Goal: Information Seeking & Learning: Learn about a topic

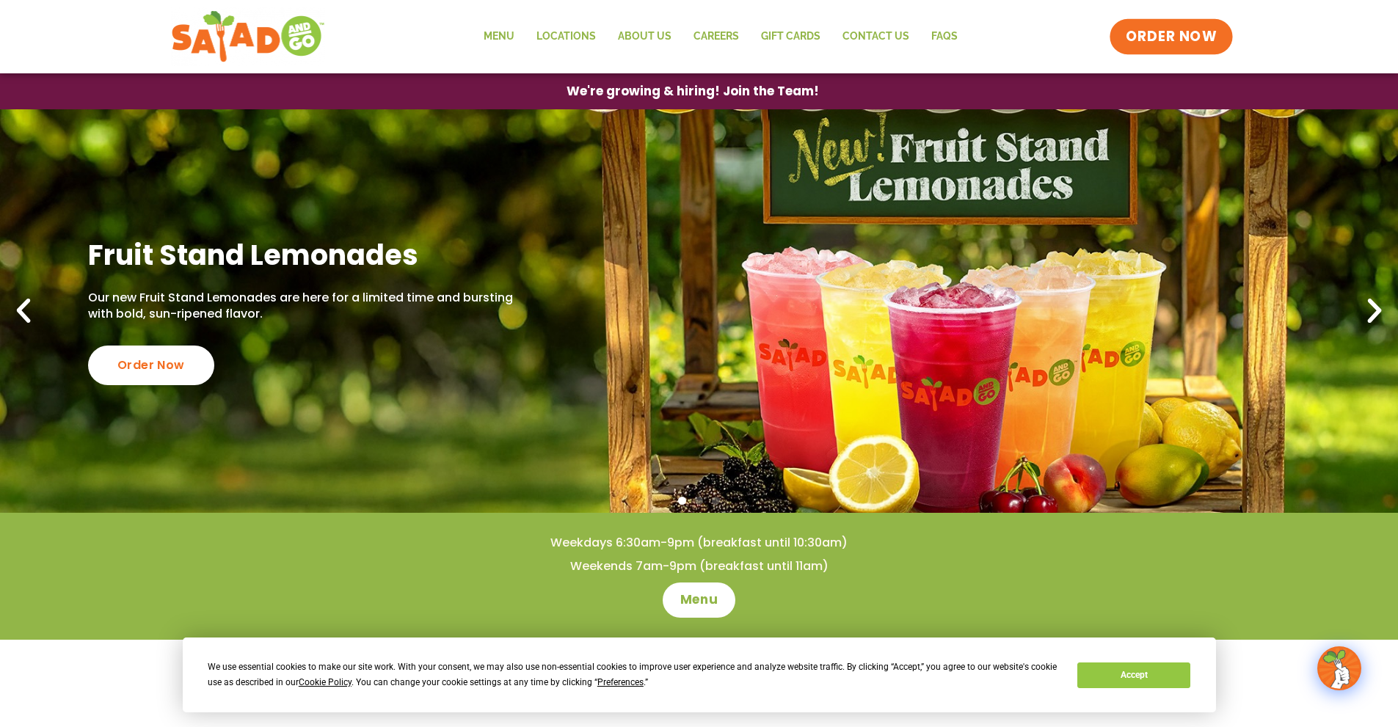
click at [1136, 29] on span "ORDER NOW" at bounding box center [1171, 36] width 91 height 19
click at [503, 26] on link "Menu" at bounding box center [499, 37] width 53 height 34
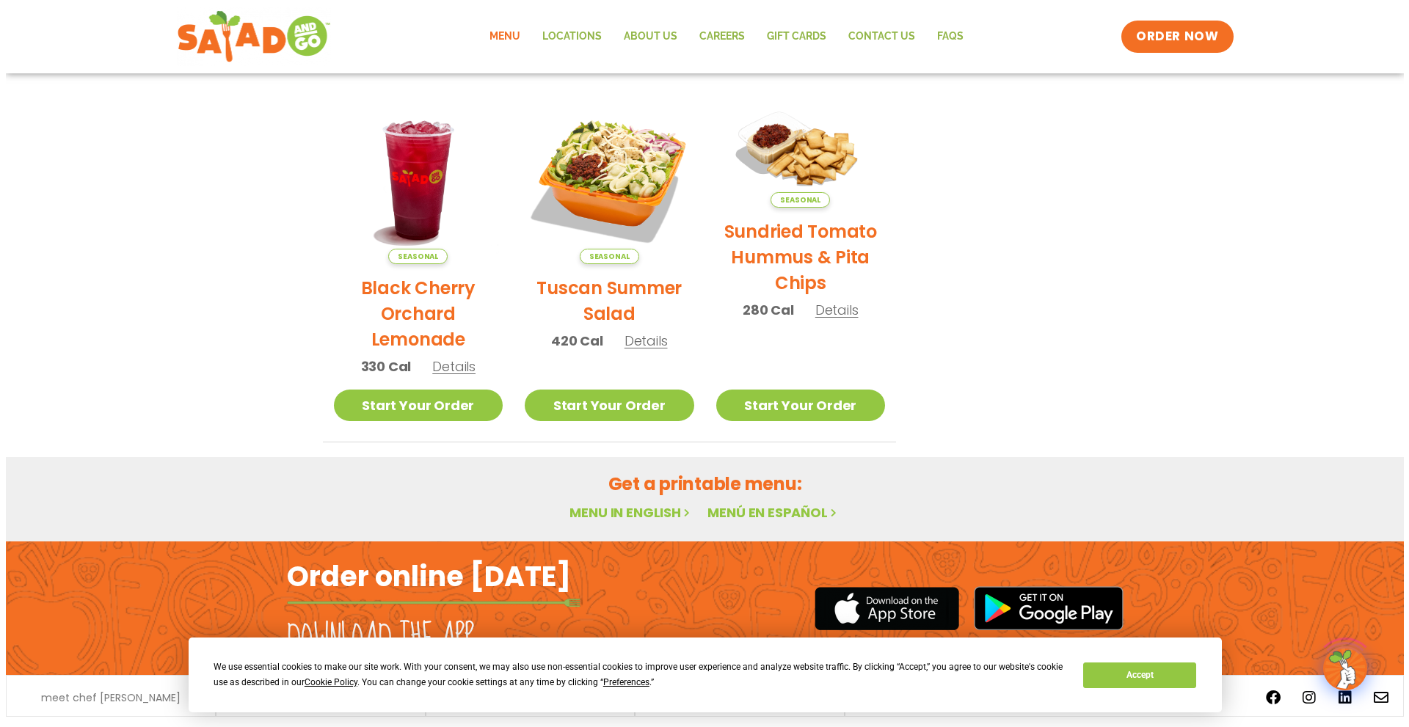
scroll to position [728, 0]
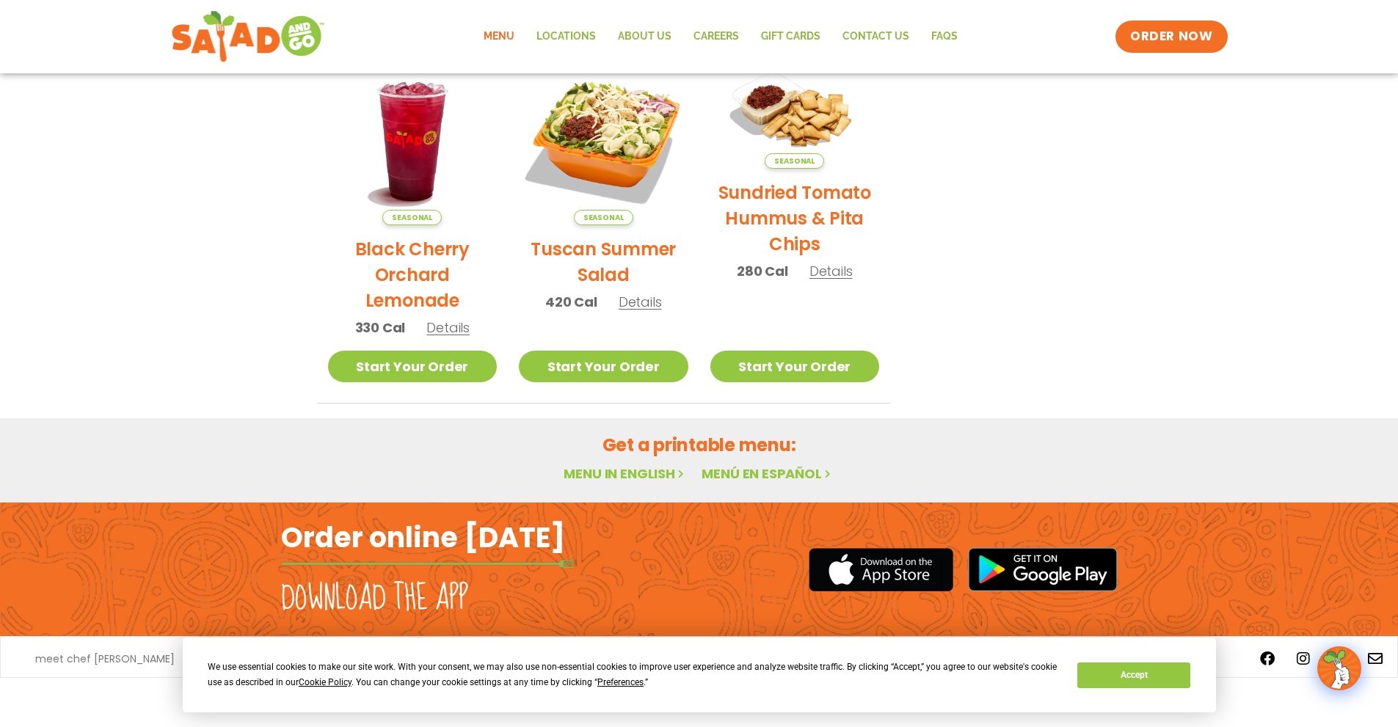
click at [442, 329] on span "Details" at bounding box center [447, 327] width 43 height 18
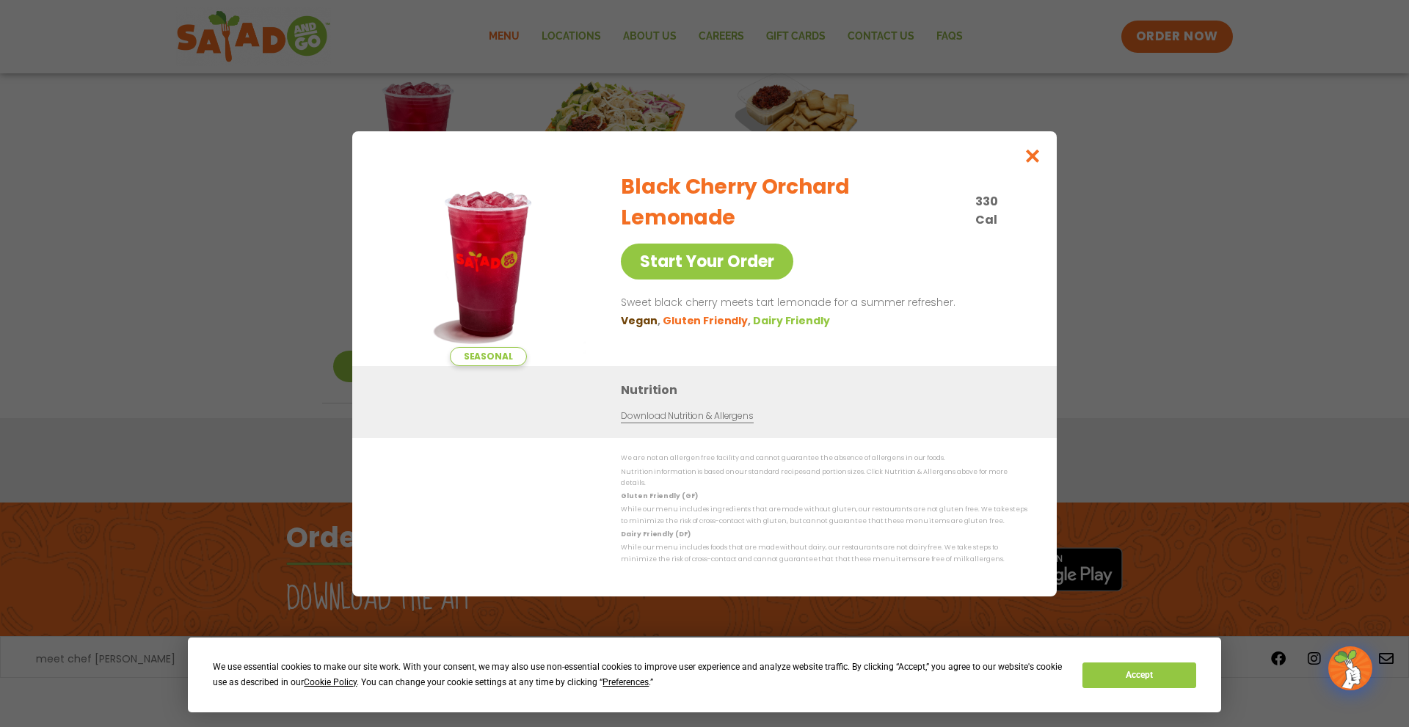
click at [696, 423] on link "Download Nutrition & Allergens" at bounding box center [687, 416] width 132 height 14
